Goal: Task Accomplishment & Management: Manage account settings

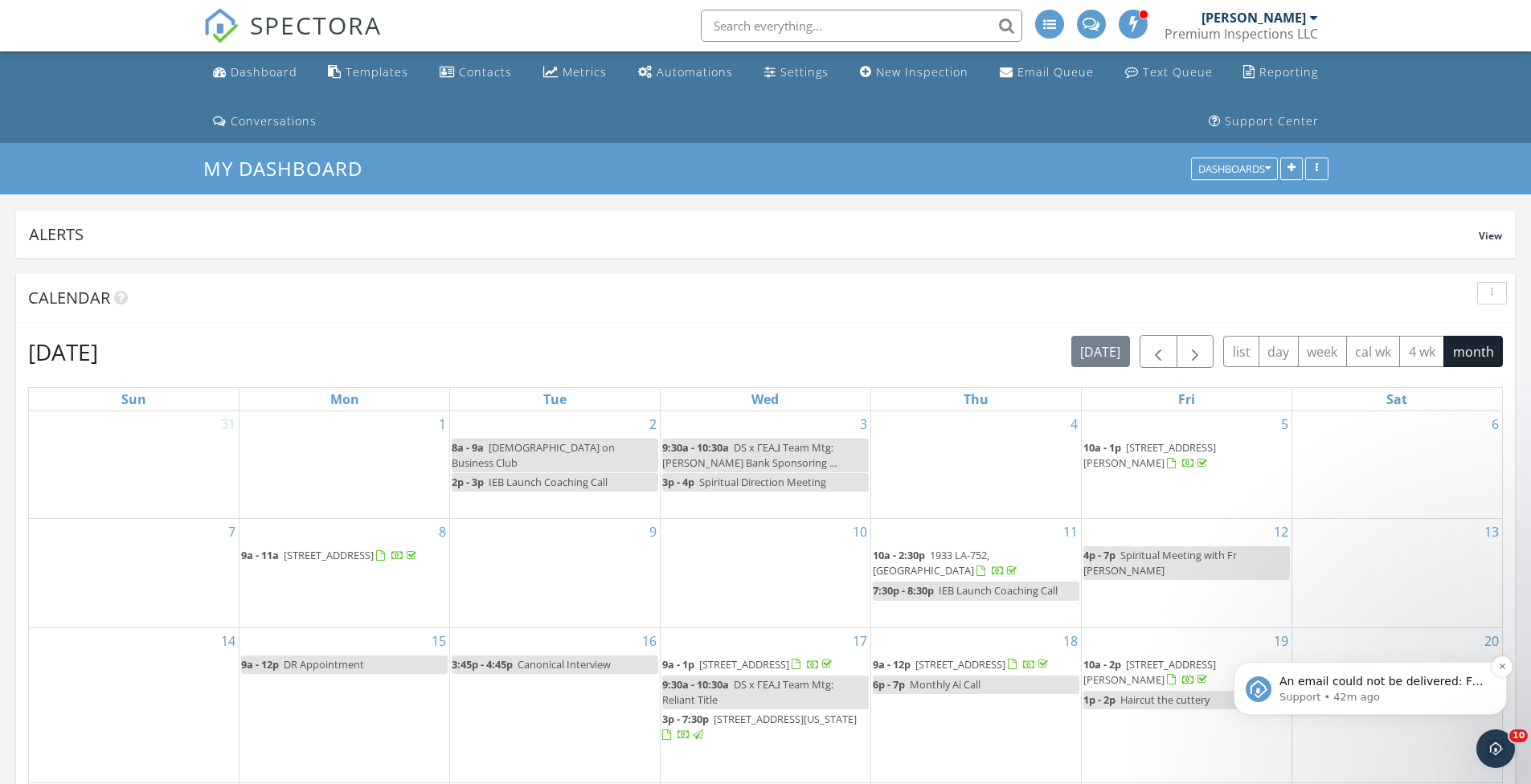
click at [1378, 699] on p "Support • 42m ago" at bounding box center [1382, 697] width 208 height 14
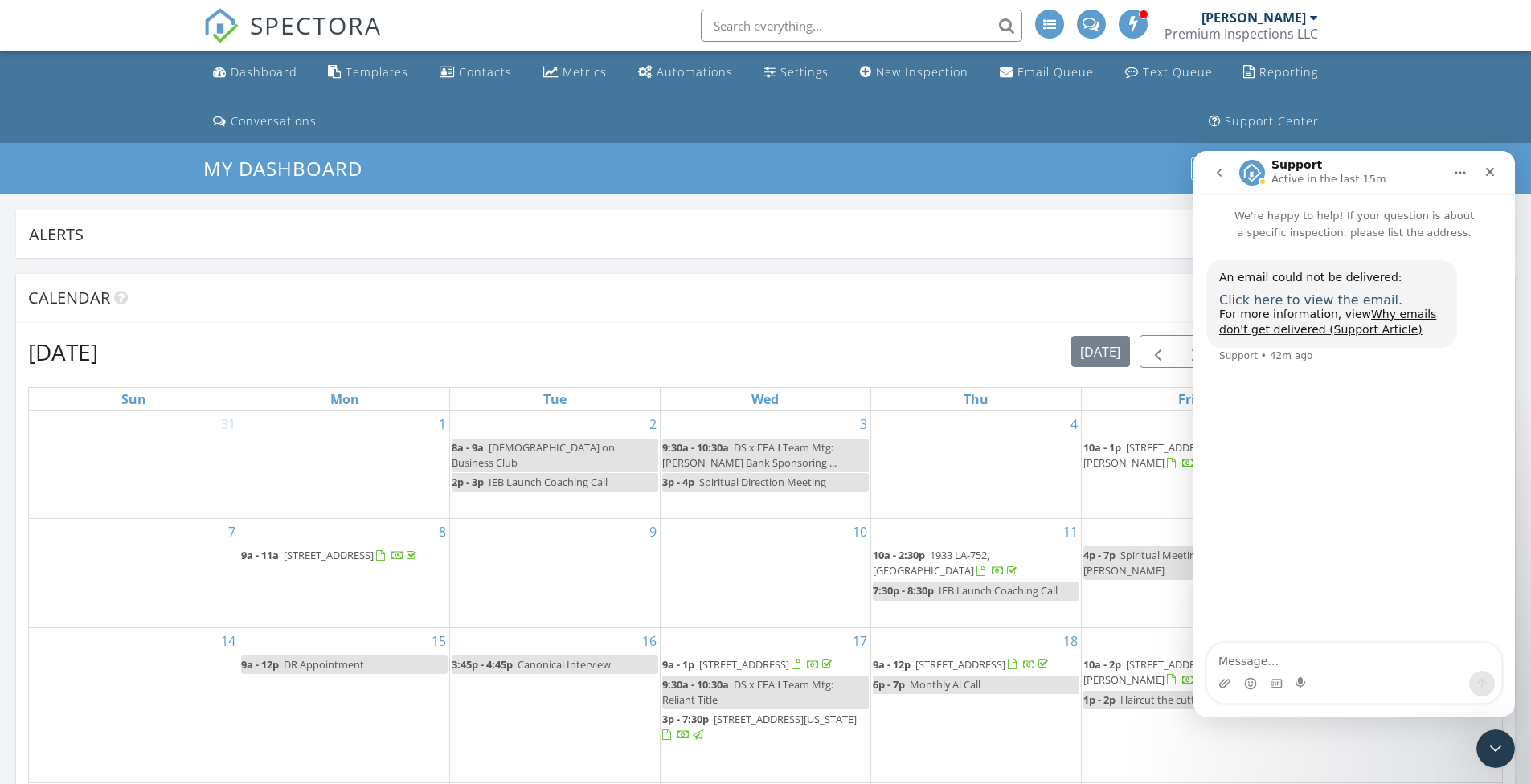
click at [1287, 301] on span "Click here to view the email." at bounding box center [1310, 300] width 183 height 15
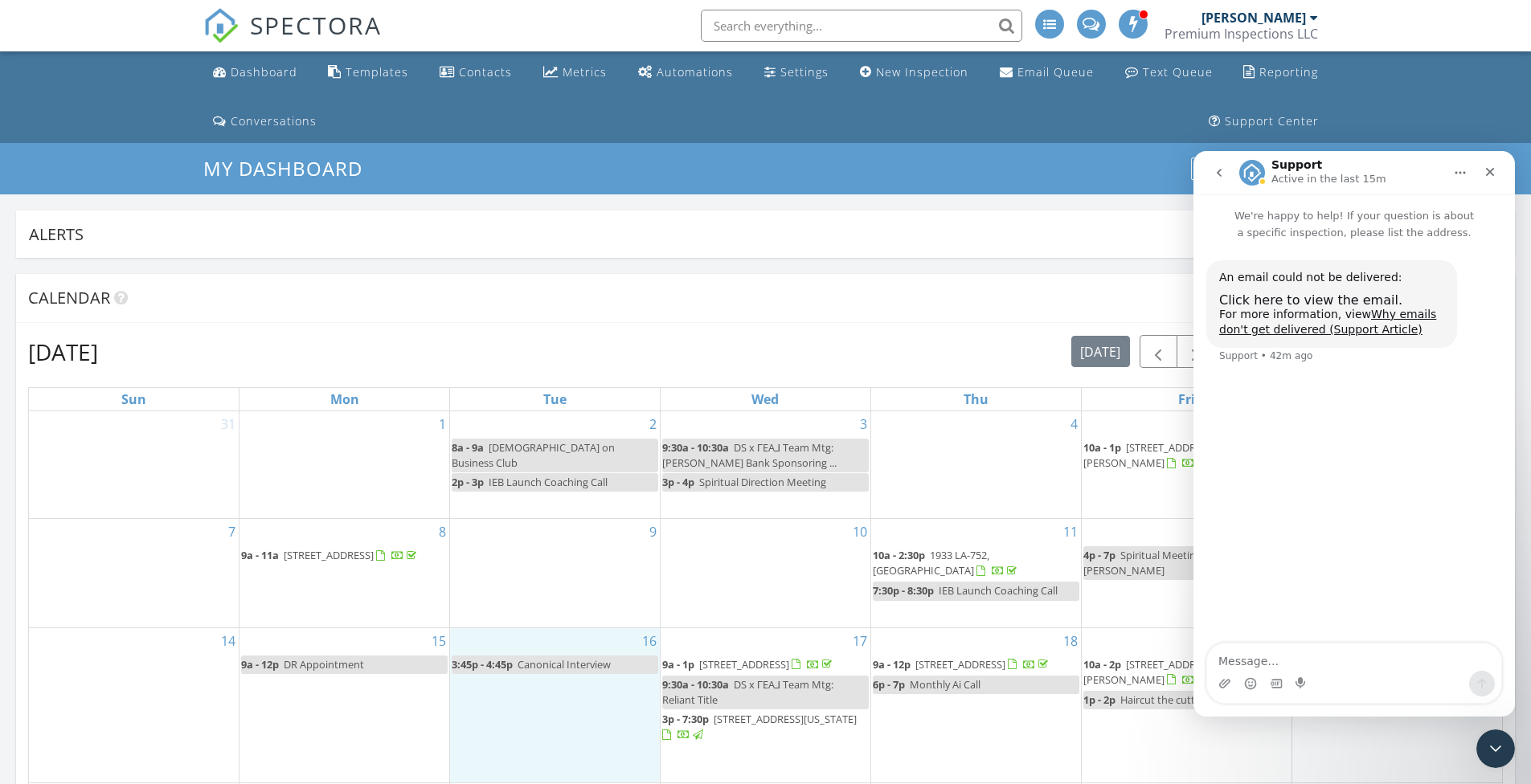
click at [560, 719] on div "16 3:45p - 4:45p Canonical Interview" at bounding box center [554, 705] width 209 height 155
click at [1488, 176] on icon "Close" at bounding box center [1489, 171] width 13 height 13
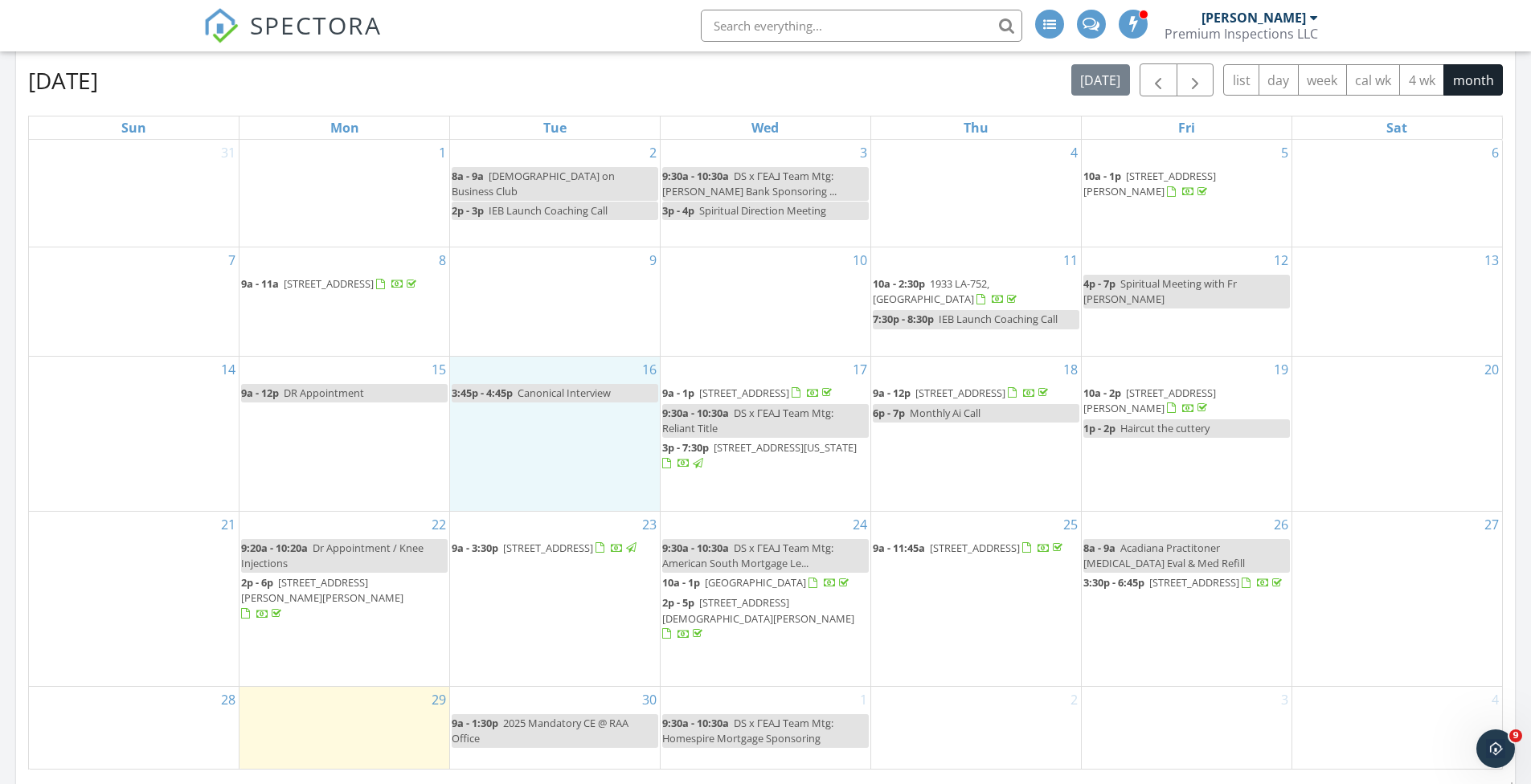
scroll to position [400, 0]
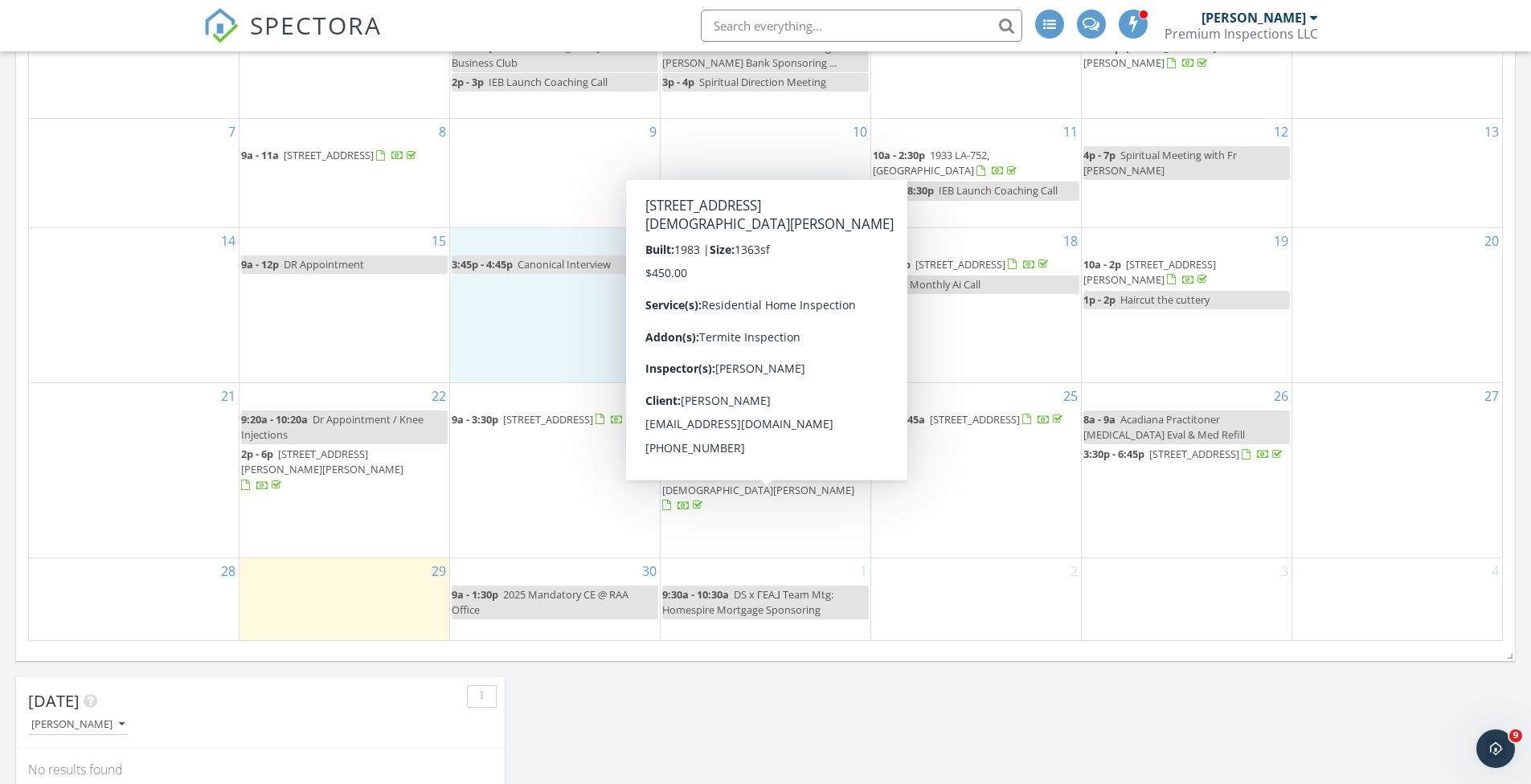
click at [788, 497] on span "518 Church St , Saint Martinville 70582" at bounding box center [758, 482] width 192 height 30
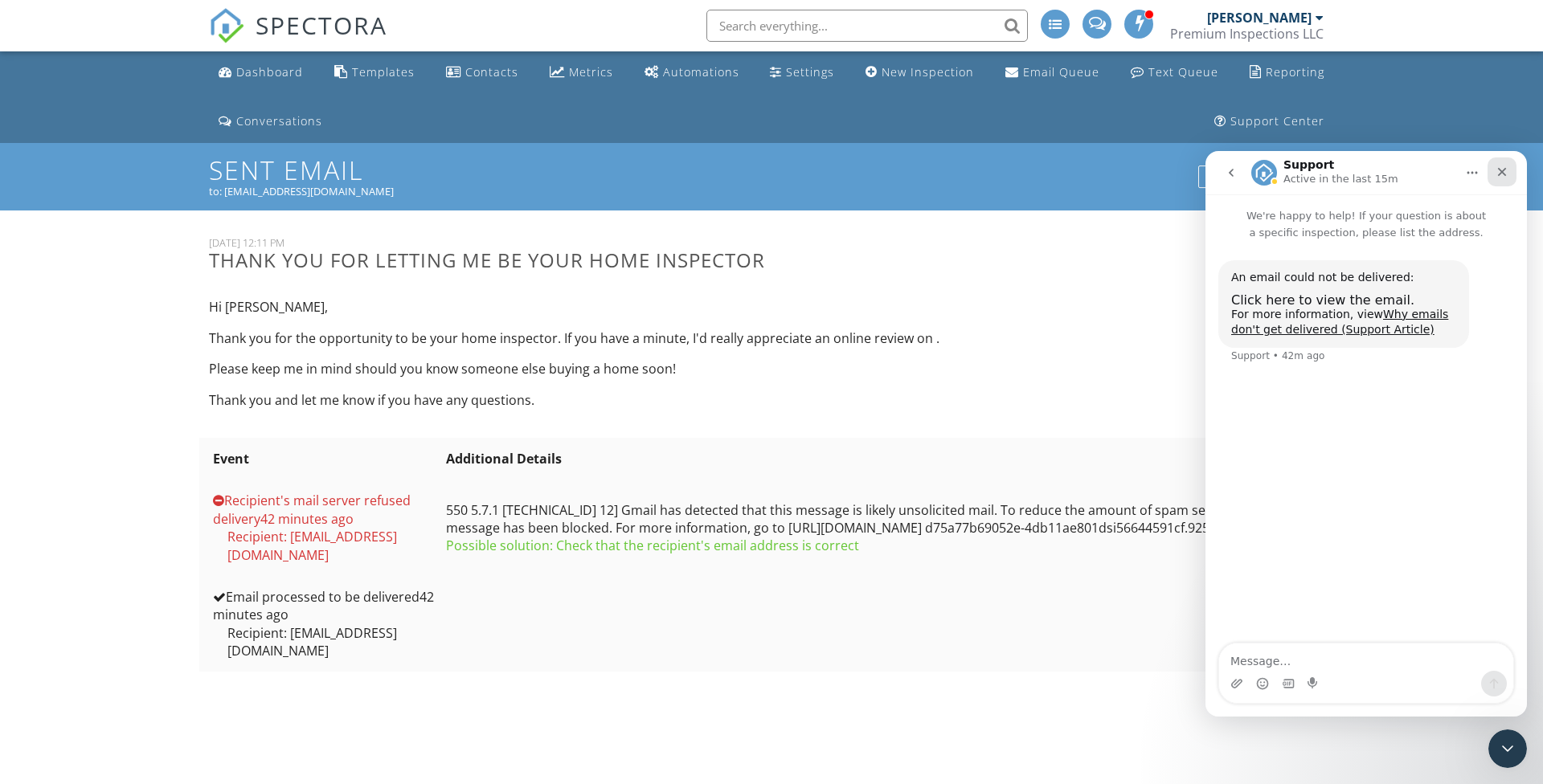
click at [1505, 172] on icon "Close" at bounding box center [1502, 171] width 13 height 13
